Goal: Information Seeking & Learning: Compare options

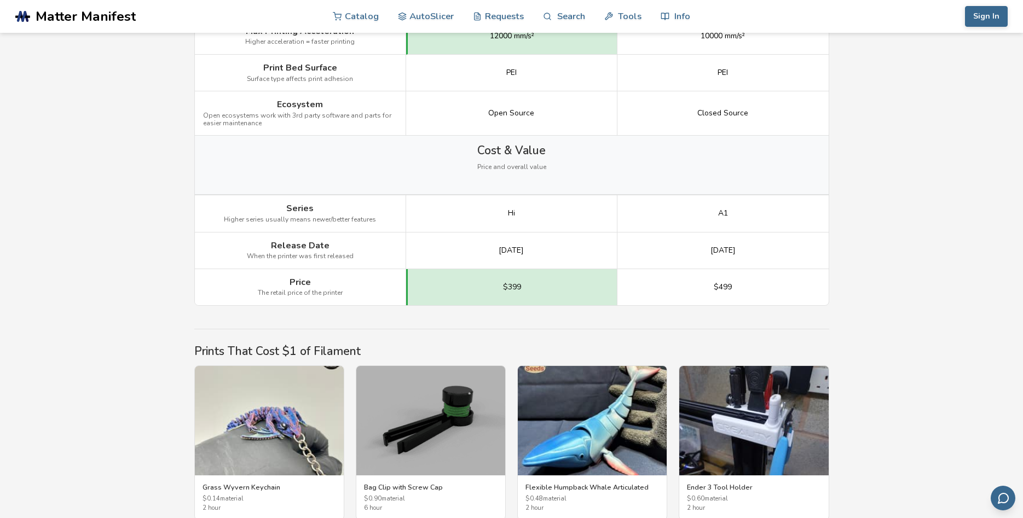
scroll to position [1786, 0]
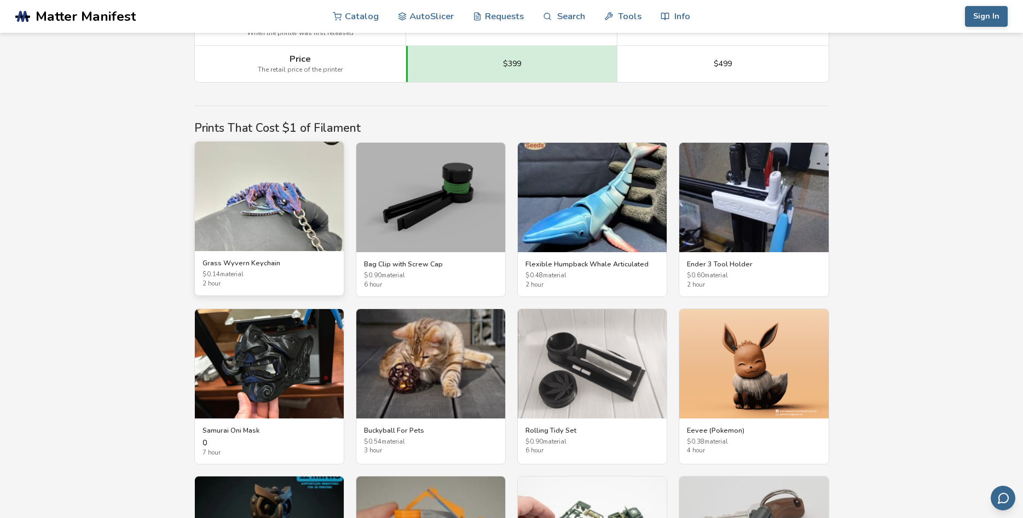
click at [315, 237] on img at bounding box center [269, 196] width 149 height 109
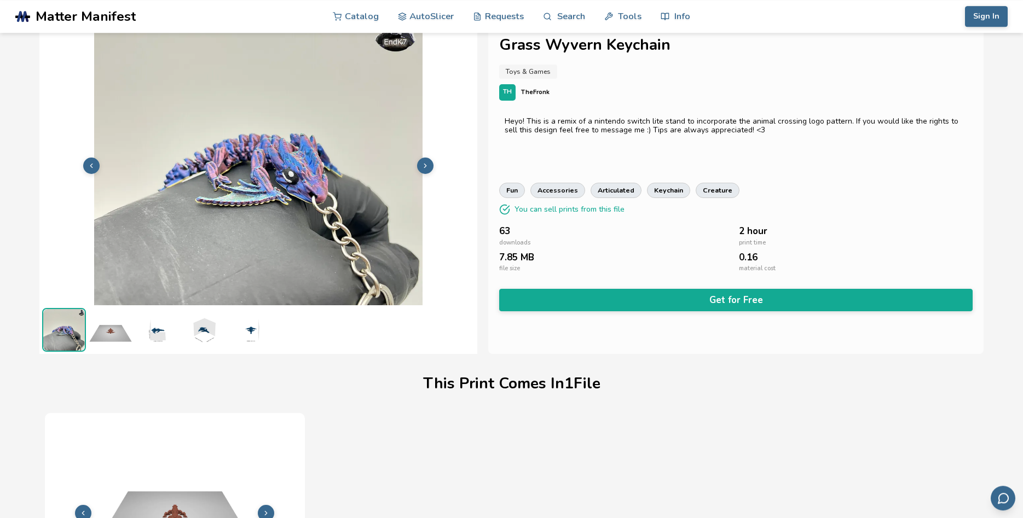
scroll to position [15, 0]
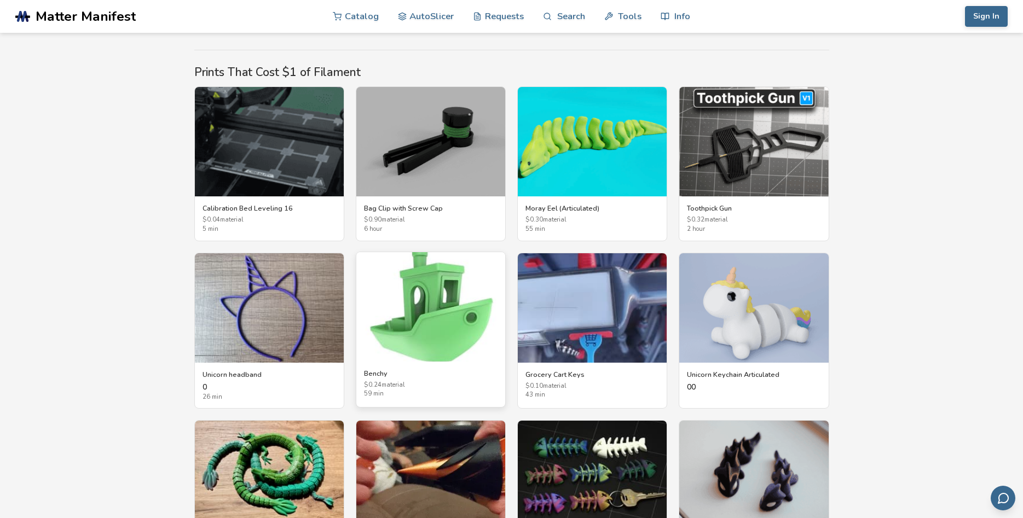
scroll to position [2107, 0]
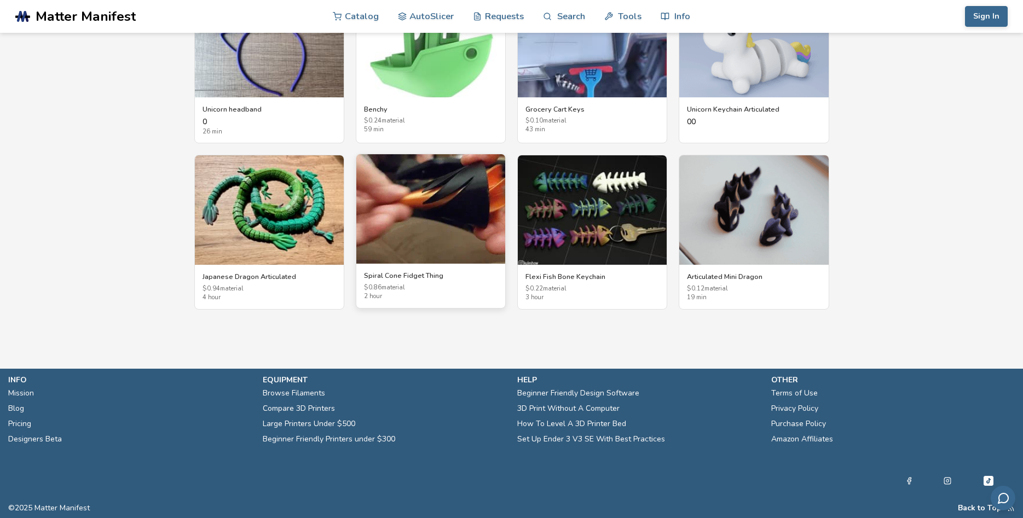
click at [442, 207] on img at bounding box center [430, 208] width 149 height 109
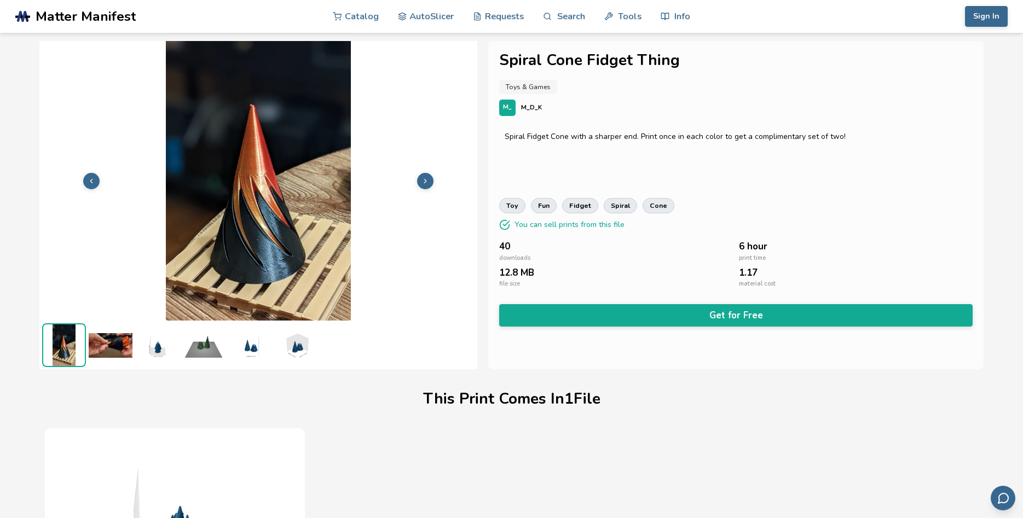
click at [252, 216] on img at bounding box center [258, 180] width 438 height 328
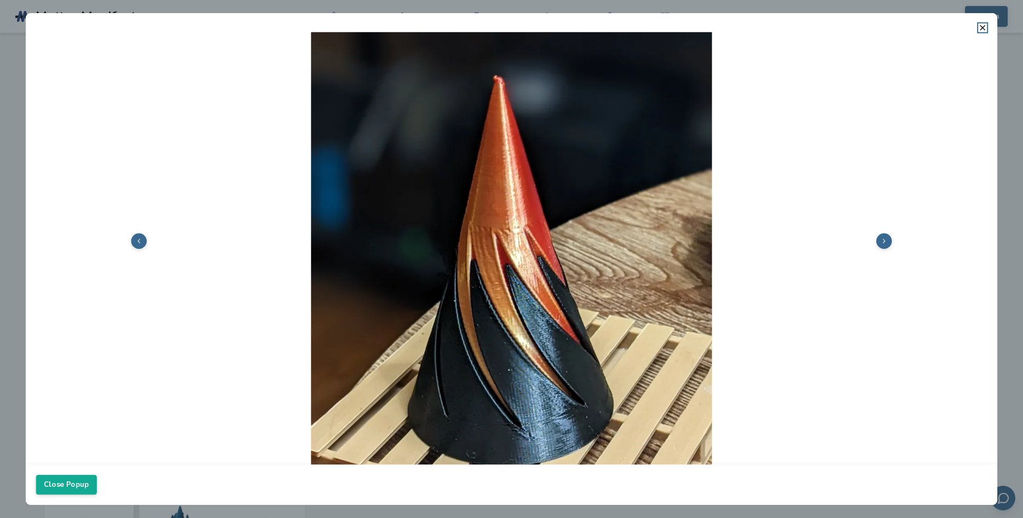
scroll to position [187, 0]
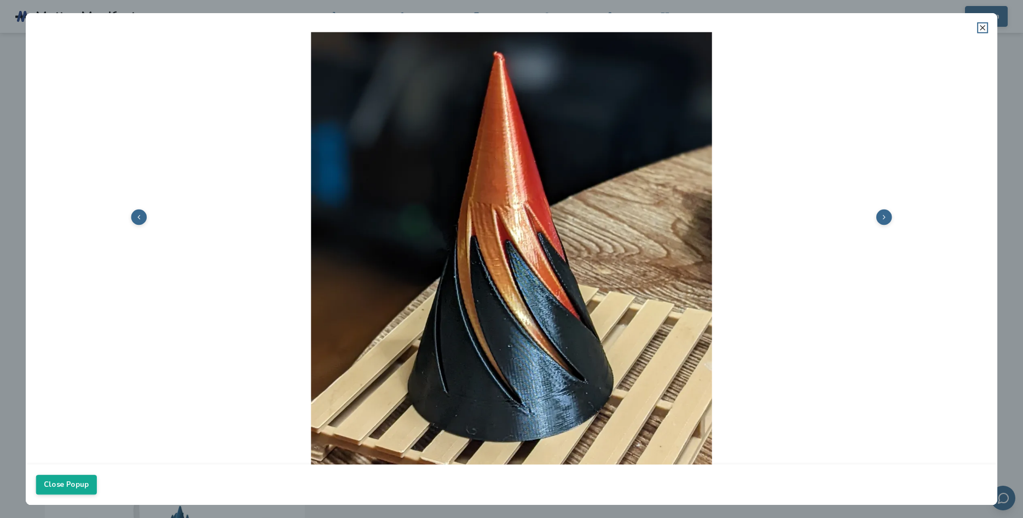
click at [980, 26] on line at bounding box center [982, 28] width 4 height 4
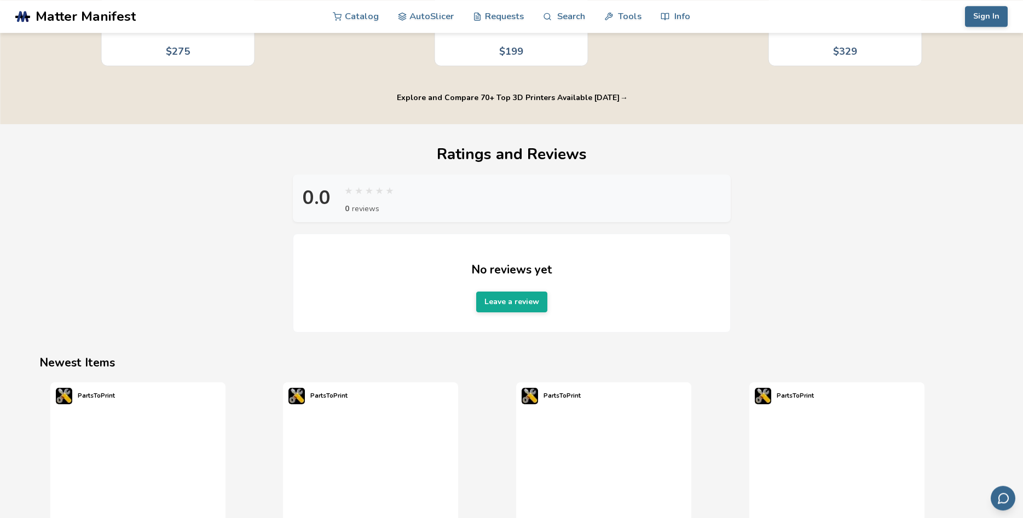
scroll to position [1060, 0]
